Goal: Check status: Check status

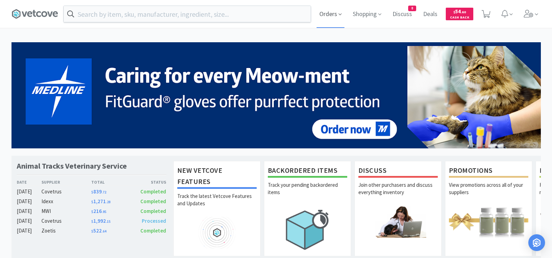
click at [329, 16] on span "Orders" at bounding box center [331, 14] width 28 height 28
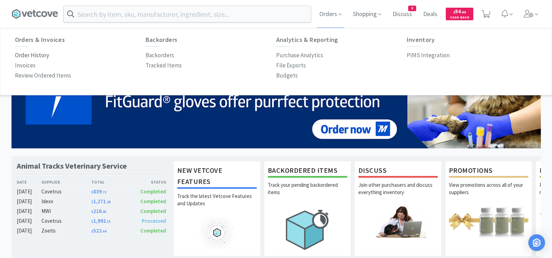
click at [36, 54] on p "Order History" at bounding box center [32, 55] width 34 height 9
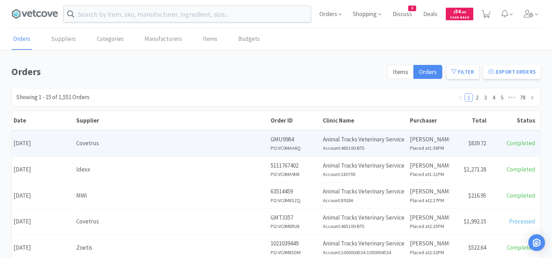
click at [237, 145] on div "Covetrus" at bounding box center [171, 142] width 191 height 9
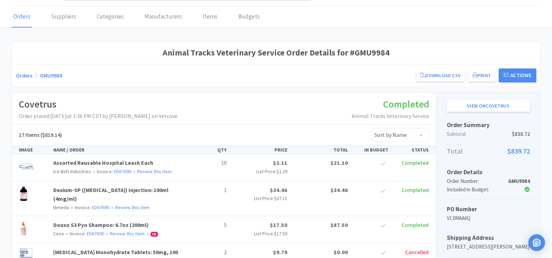
scroll to position [35, 0]
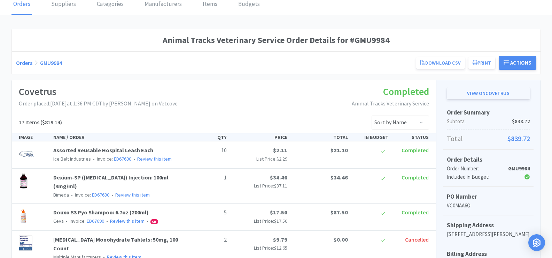
click at [472, 91] on link "View on Covetrus" at bounding box center [488, 93] width 83 height 12
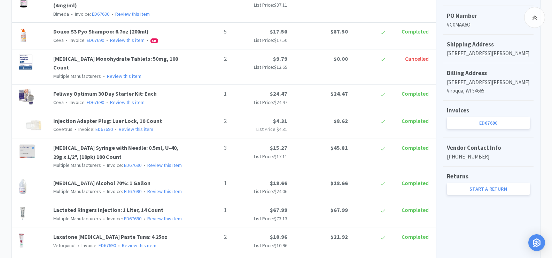
scroll to position [244, 0]
